Goal: Obtain resource: Download file/media

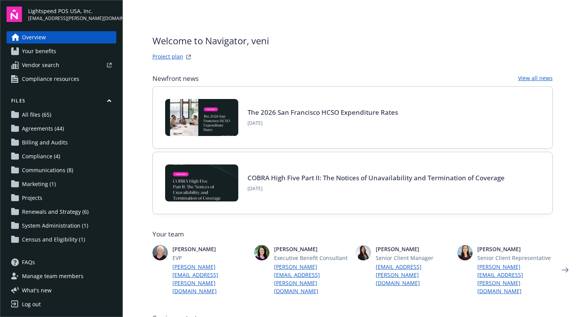
click at [57, 122] on div "Files All files (65) Agreements (44) Billing and Audits Compliance (4) Communic…" at bounding box center [62, 171] width 110 height 148
click at [44, 117] on span "All files (65)" at bounding box center [36, 115] width 29 height 12
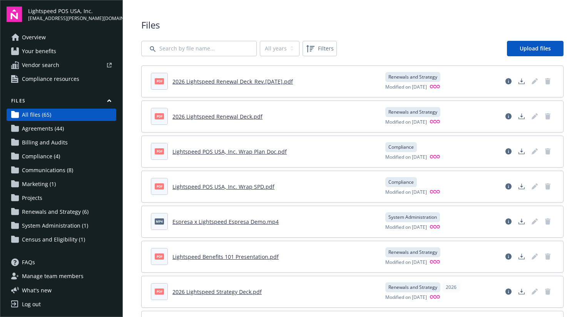
click at [247, 84] on link "2026 Lightspeed Renewal Deck_Rev.[DATE].pdf" at bounding box center [232, 81] width 120 height 7
click at [251, 79] on link "2026 Lightspeed Renewal Deck_Rev.[DATE].pdf" at bounding box center [232, 81] width 120 height 7
